Goal: Task Accomplishment & Management: Use online tool/utility

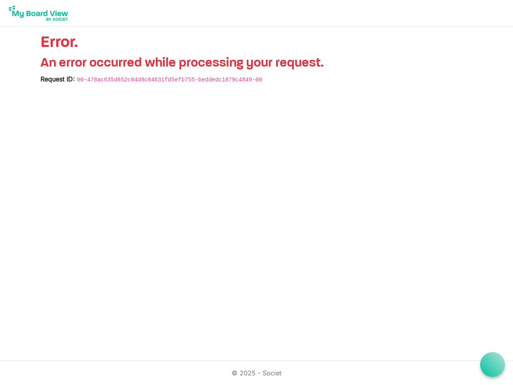
click at [493, 364] on icon at bounding box center [493, 365] width 10 height 10
